Goal: Find specific page/section: Find specific page/section

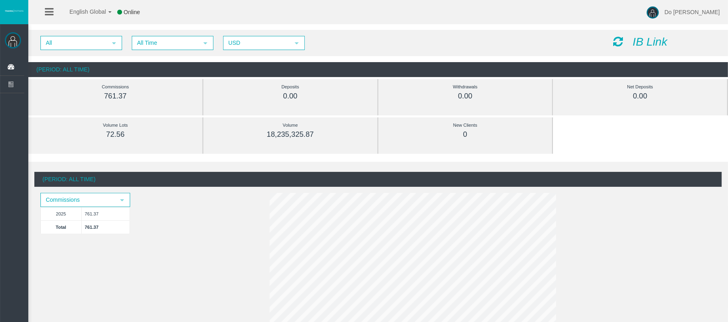
scroll to position [54, 0]
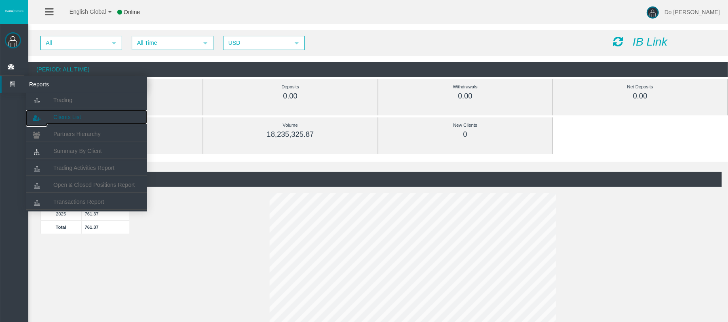
click at [75, 112] on link "Clients List" at bounding box center [86, 117] width 121 height 15
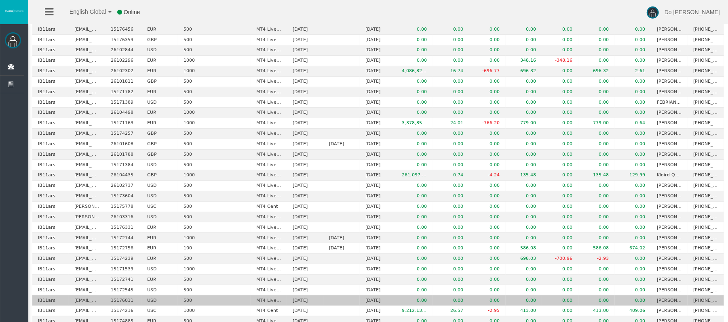
scroll to position [362, 0]
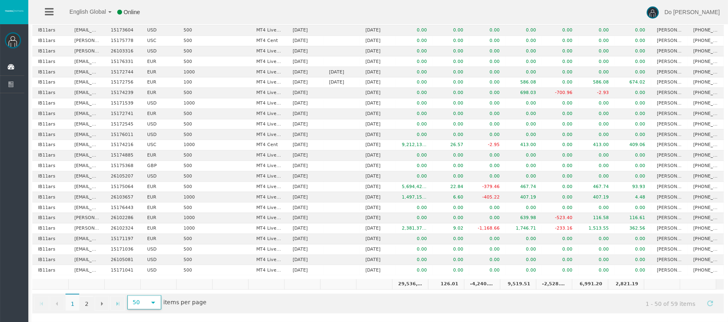
click at [153, 308] on span "select" at bounding box center [153, 303] width 15 height 13
click at [149, 282] on li "500" at bounding box center [145, 282] width 32 height 13
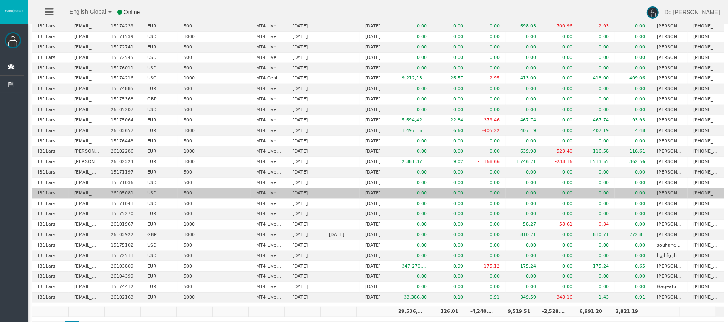
scroll to position [403, 0]
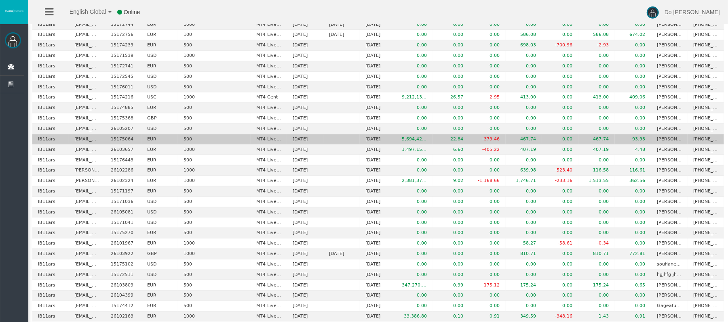
click at [293, 143] on td "01/09/2025" at bounding box center [305, 140] width 36 height 11
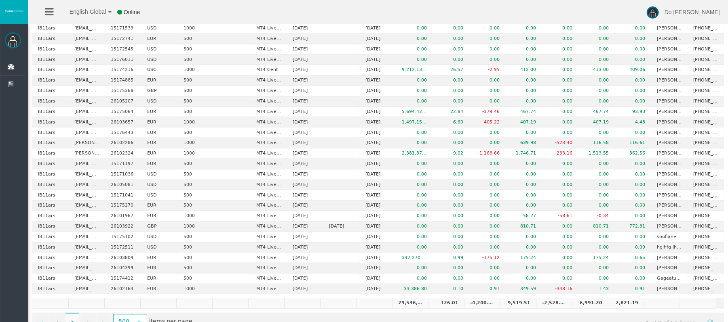
scroll to position [457, 0]
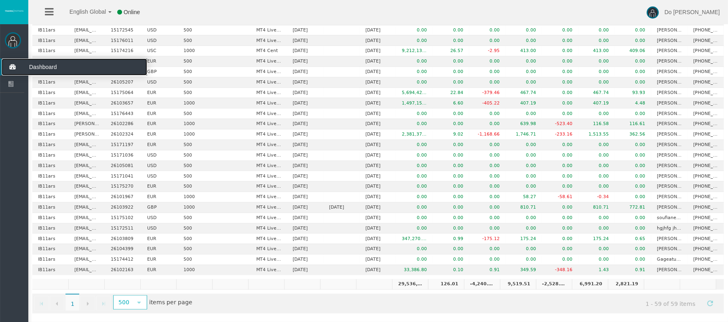
click at [15, 72] on icon at bounding box center [12, 67] width 21 height 17
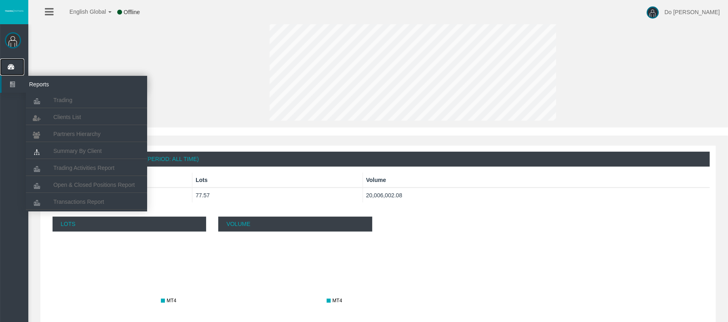
scroll to position [229, 0]
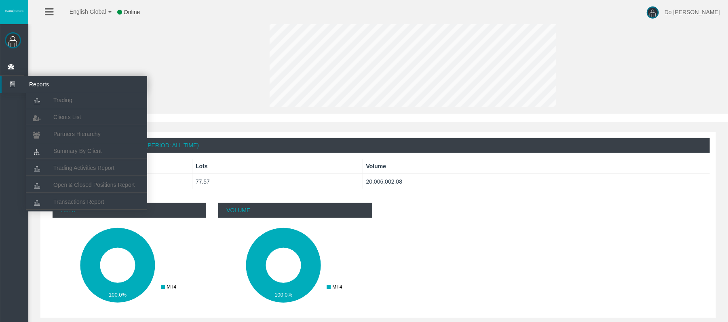
click at [99, 126] on li "Partners Hierarchy" at bounding box center [86, 133] width 121 height 16
click at [99, 128] on link "Partners Hierarchy" at bounding box center [86, 134] width 121 height 15
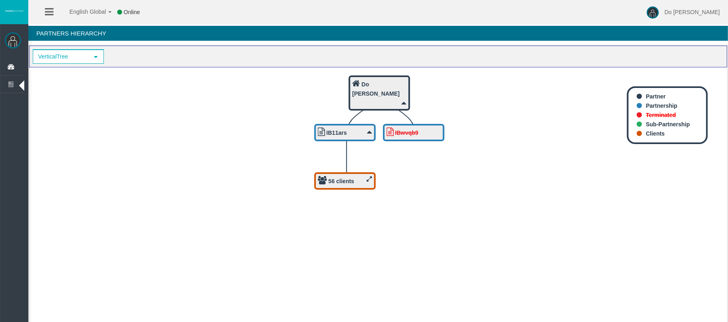
click at [336, 143] on foreignobject "IB11ars" at bounding box center [346, 134] width 65 height 20
